Goal: Task Accomplishment & Management: Complete application form

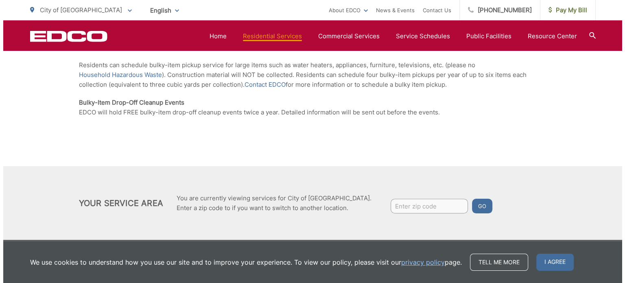
scroll to position [208, 0]
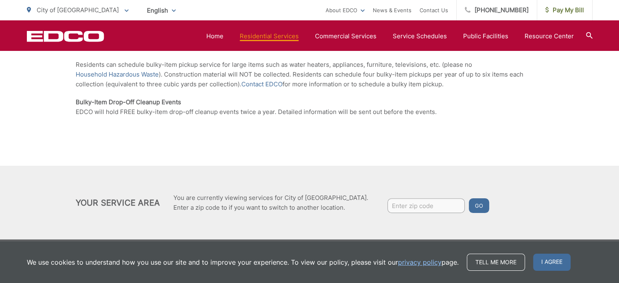
click at [387, 204] on input "Enter zip code" at bounding box center [425, 205] width 77 height 15
type input "92020"
click at [469, 198] on button "Go" at bounding box center [479, 205] width 20 height 15
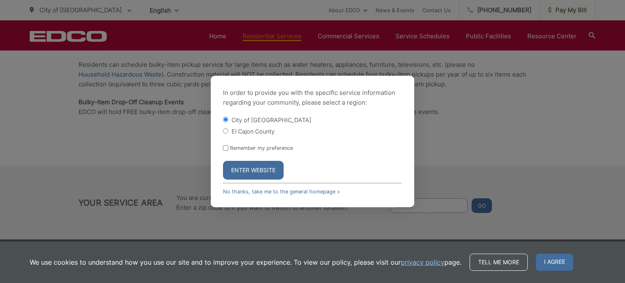
click at [256, 170] on button "Enter Website" at bounding box center [253, 170] width 61 height 19
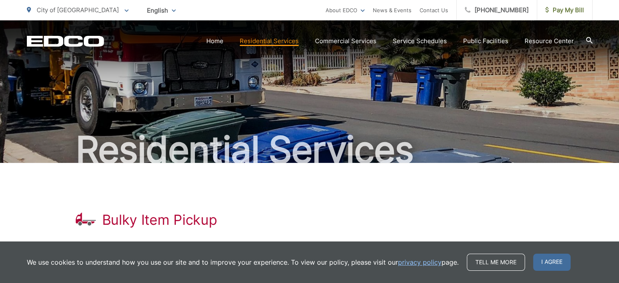
click at [377, 206] on div "Bulky Item Pickup EDCO offers Bulky-Item Pickup for large items generated withi…" at bounding box center [310, 268] width 468 height 211
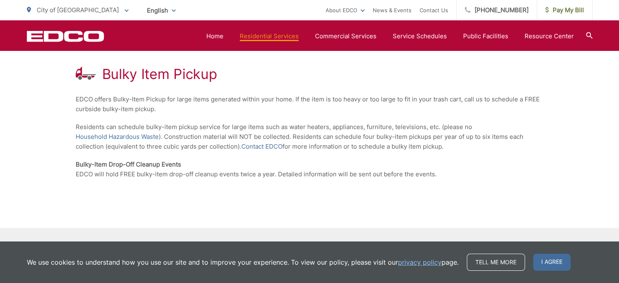
scroll to position [146, 0]
click at [274, 145] on link "Contact EDCO" at bounding box center [261, 146] width 41 height 10
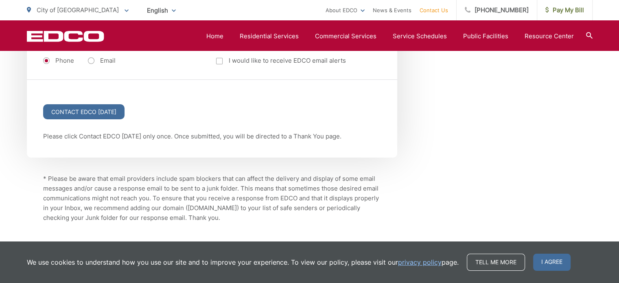
scroll to position [1145, 0]
click at [93, 104] on input "Contact EDCO [DATE]" at bounding box center [83, 111] width 81 height 15
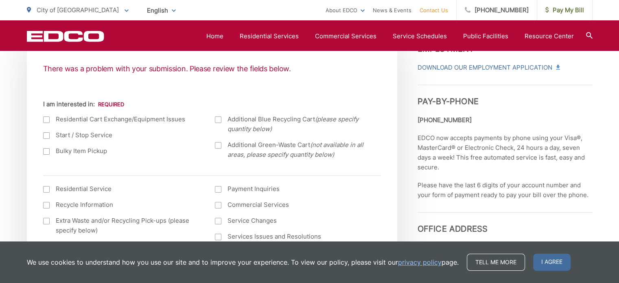
scroll to position [297, 0]
click at [47, 152] on div at bounding box center [46, 151] width 7 height 7
click at [0, 0] on input "Bulky Item Pickup" at bounding box center [0, 0] width 0 height 0
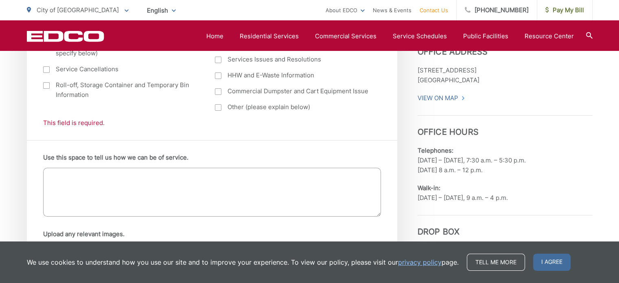
scroll to position [475, 0]
click at [63, 181] on textarea "Use this space to tell us how we can be of service." at bounding box center [212, 191] width 338 height 49
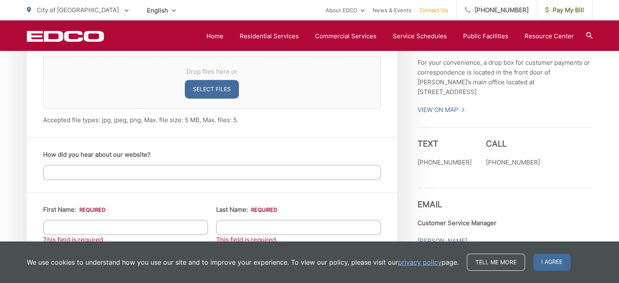
scroll to position [663, 0]
type textarea "I have a broken laundry washer that need to be picked up please."
click at [57, 169] on input "How did you hear about our website?" at bounding box center [212, 171] width 338 height 15
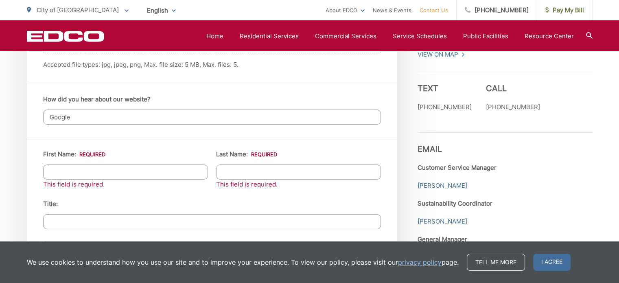
scroll to position [724, 0]
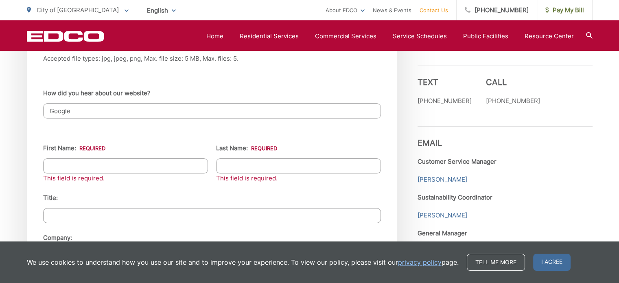
type input "Google"
click at [57, 169] on input "First Name: *" at bounding box center [125, 165] width 165 height 15
type input "Nagham"
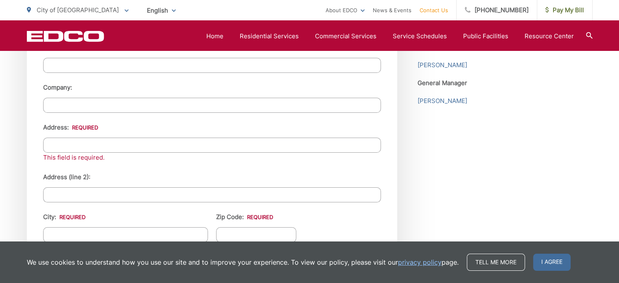
scroll to position [874, 0]
type input "Basheer"
click at [56, 145] on input "Address: *" at bounding box center [212, 144] width 338 height 15
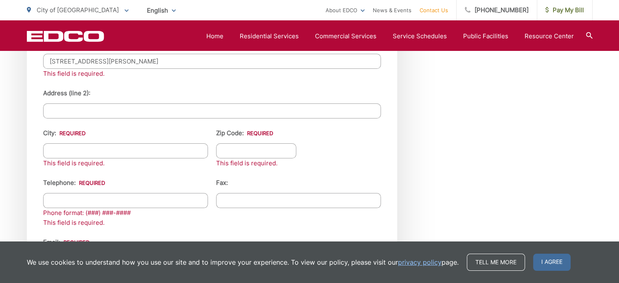
scroll to position [958, 0]
type input "294 Chambers st El Cajon CA 92020"
click at [56, 145] on input "City: *" at bounding box center [125, 150] width 165 height 15
type input "El Cajon"
type input "92020"
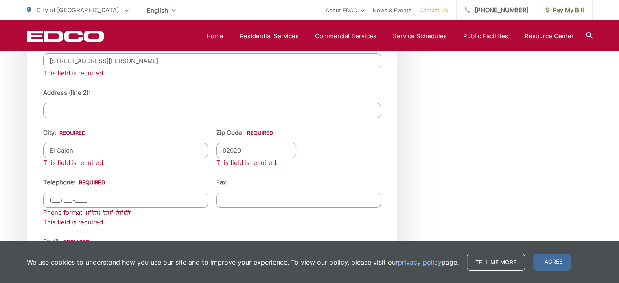
click at [57, 198] on input "(___) ___-____" at bounding box center [125, 199] width 165 height 15
click at [59, 196] on input "(__6) 196-2140" at bounding box center [125, 199] width 165 height 15
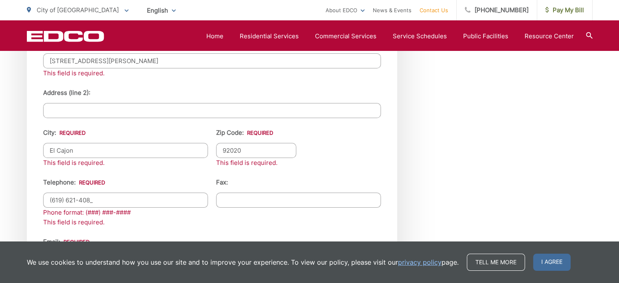
type input "(619) 621-4088"
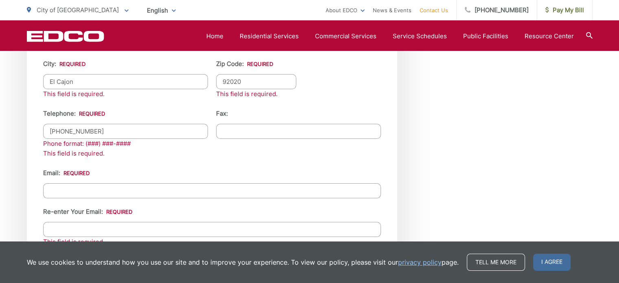
scroll to position [1030, 0]
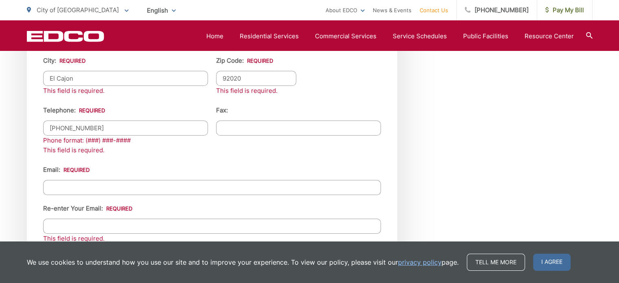
click at [81, 190] on input "Email *" at bounding box center [212, 187] width 338 height 15
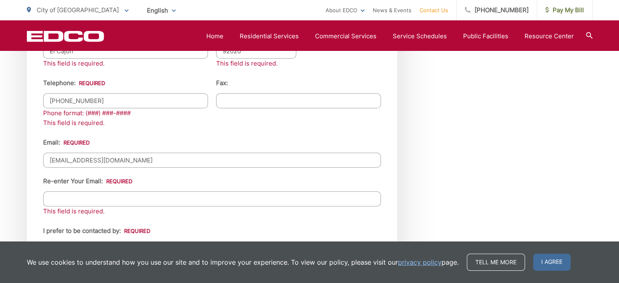
scroll to position [1058, 0]
type input "nagham.basheer.n@gmail.com"
click at [72, 193] on input "Re-enter Your Email:" at bounding box center [212, 198] width 338 height 15
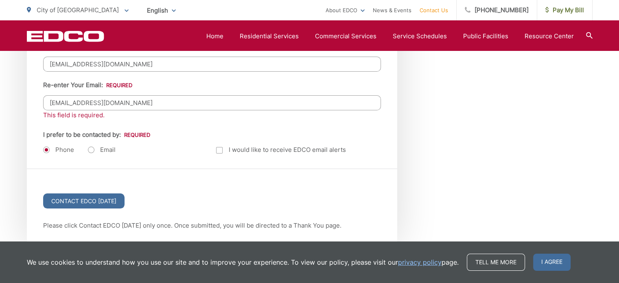
scroll to position [1154, 0]
type input "nagham.basheer.n@gmail.com"
click at [72, 193] on input "Contact EDCO Today" at bounding box center [83, 200] width 81 height 15
